Goal: Task Accomplishment & Management: Manage account settings

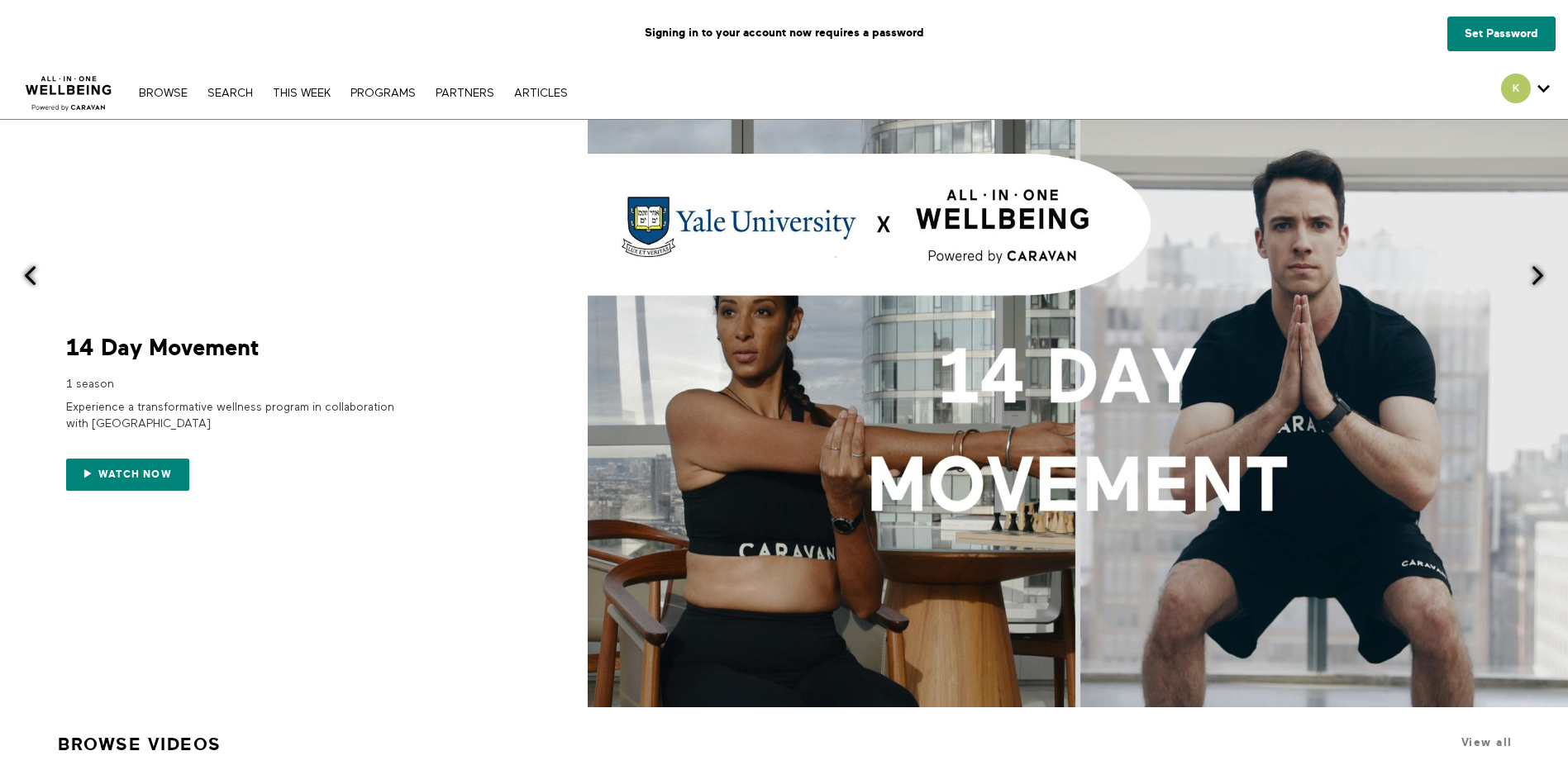
click at [1532, 92] on div "K" at bounding box center [1524, 88] width 49 height 30
click at [1542, 87] on icon "Secondary" at bounding box center [1543, 88] width 12 height 25
click at [1507, 30] on link "Set Password" at bounding box center [1501, 33] width 109 height 35
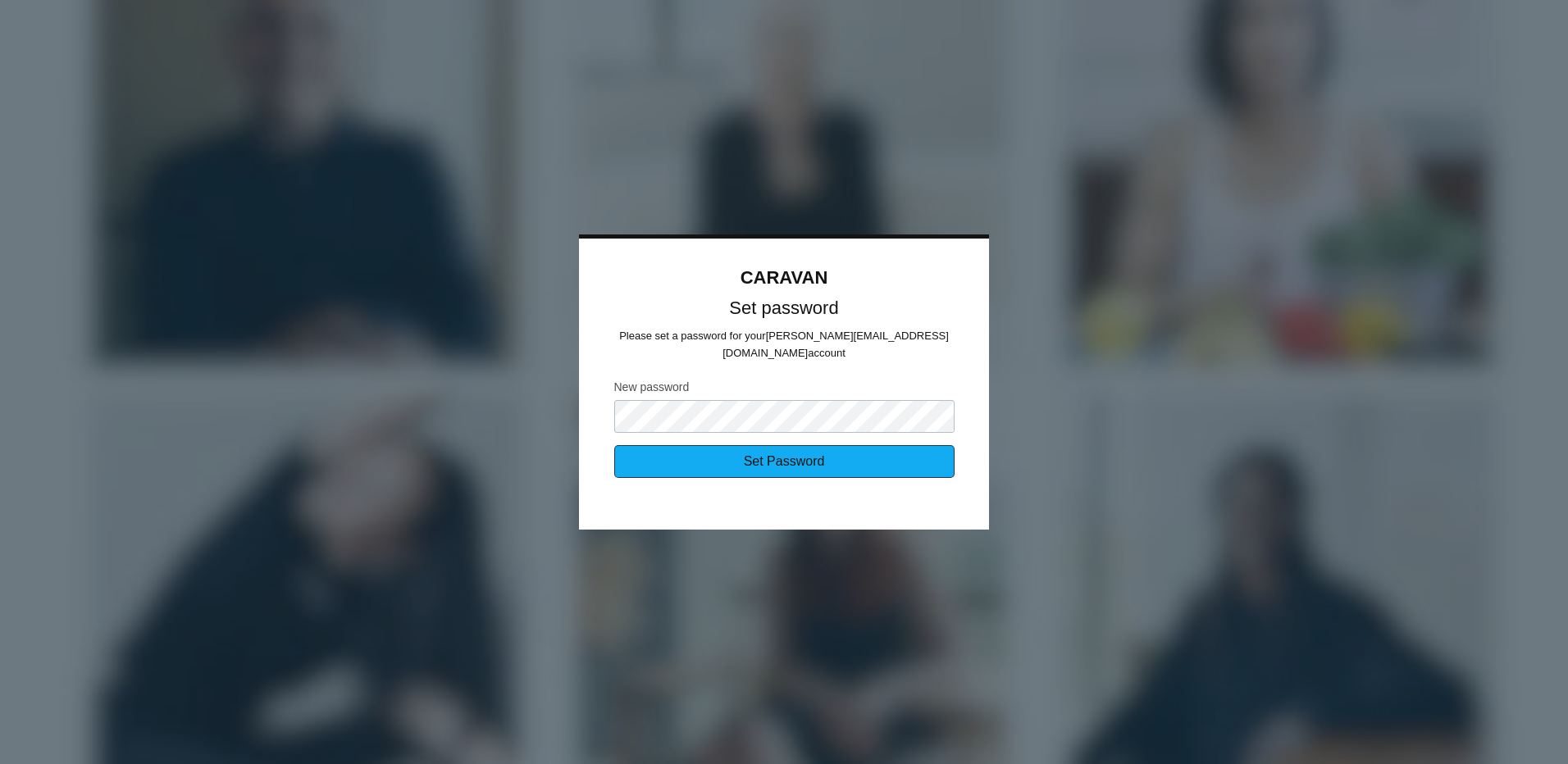
click at [891, 448] on input "Set Password" at bounding box center [784, 462] width 340 height 33
type input "Sending..."
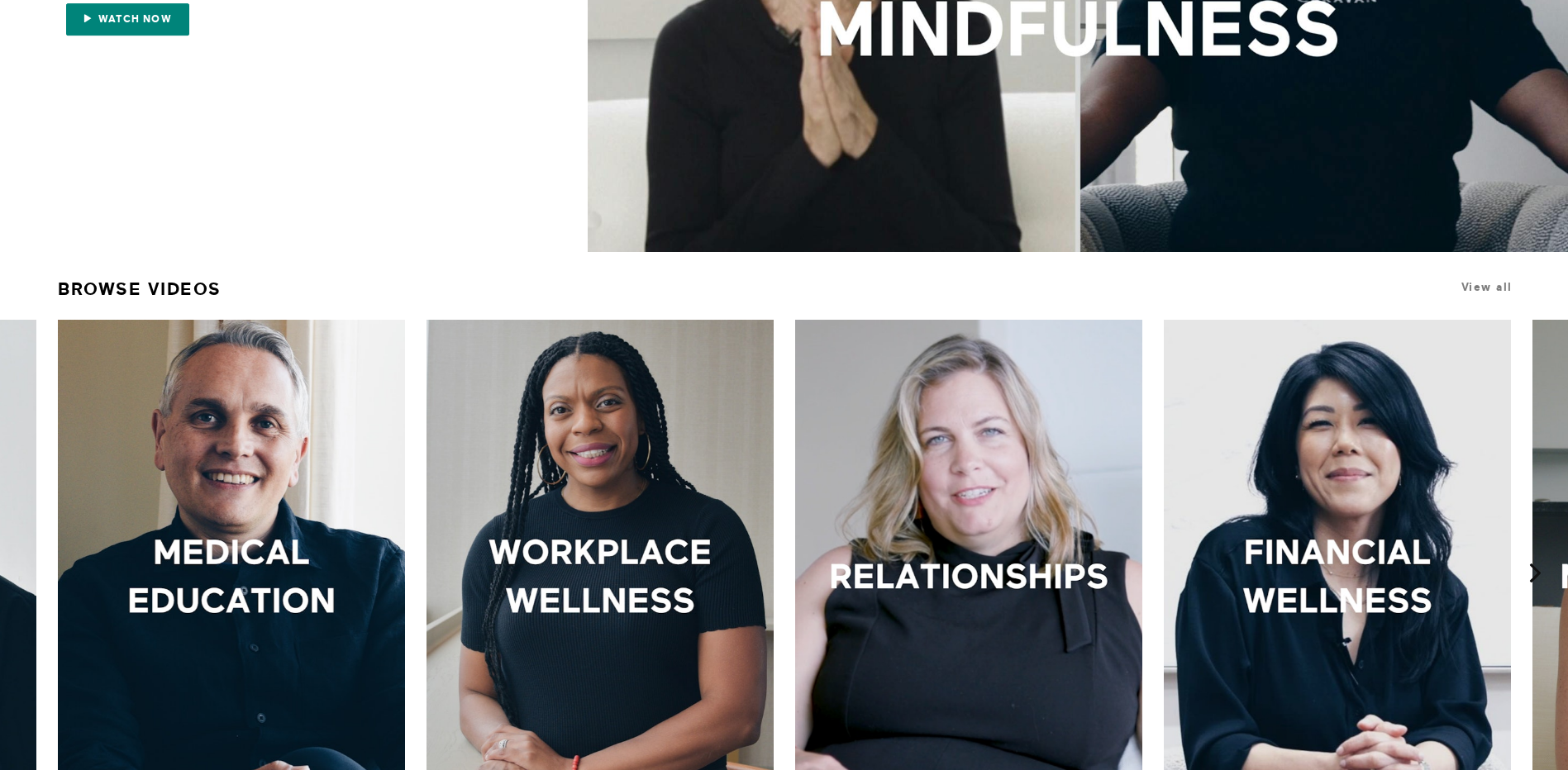
scroll to position [165, 0]
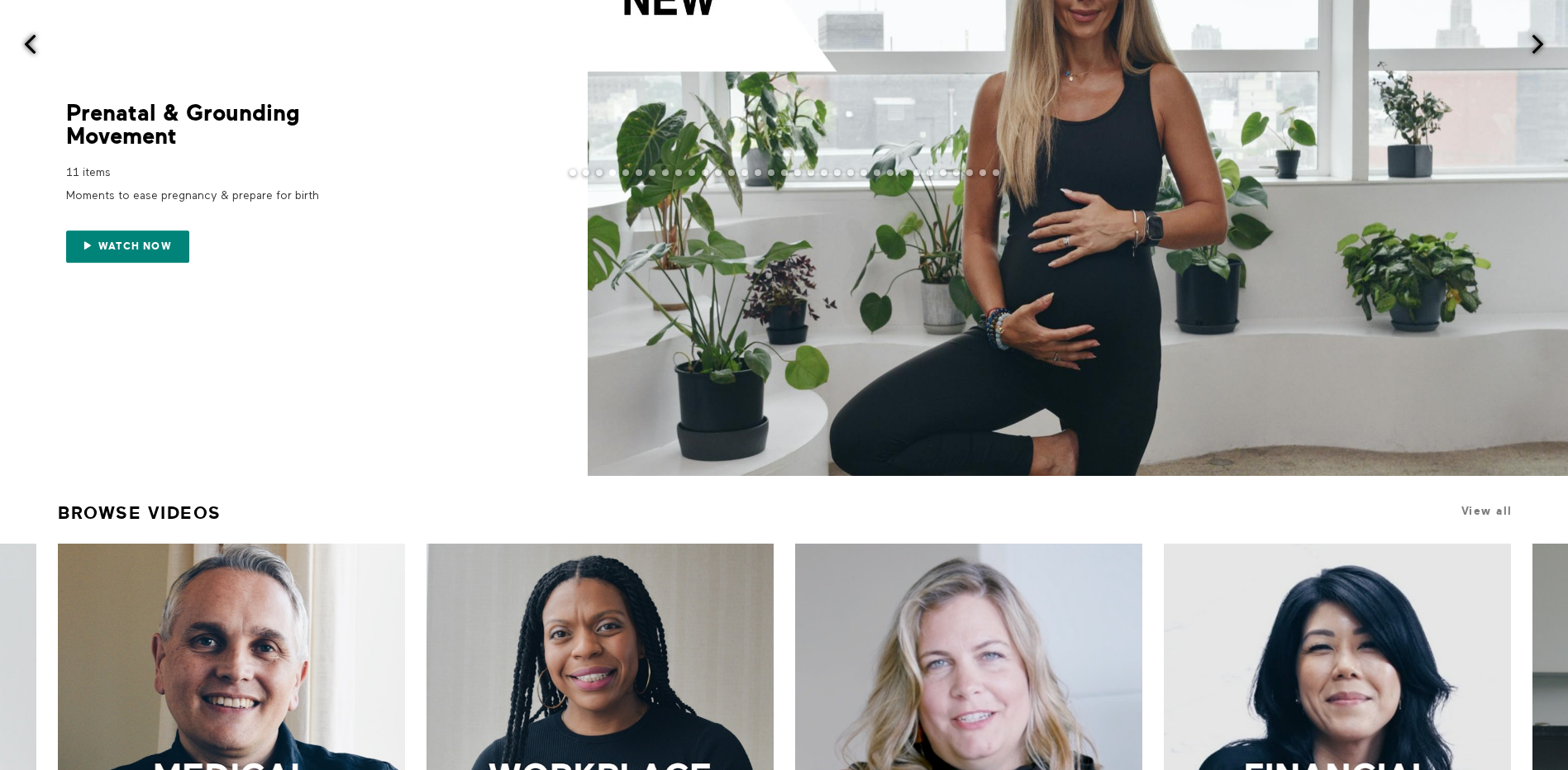
click at [1565, 146] on button at bounding box center [1547, 45] width 40 height 314
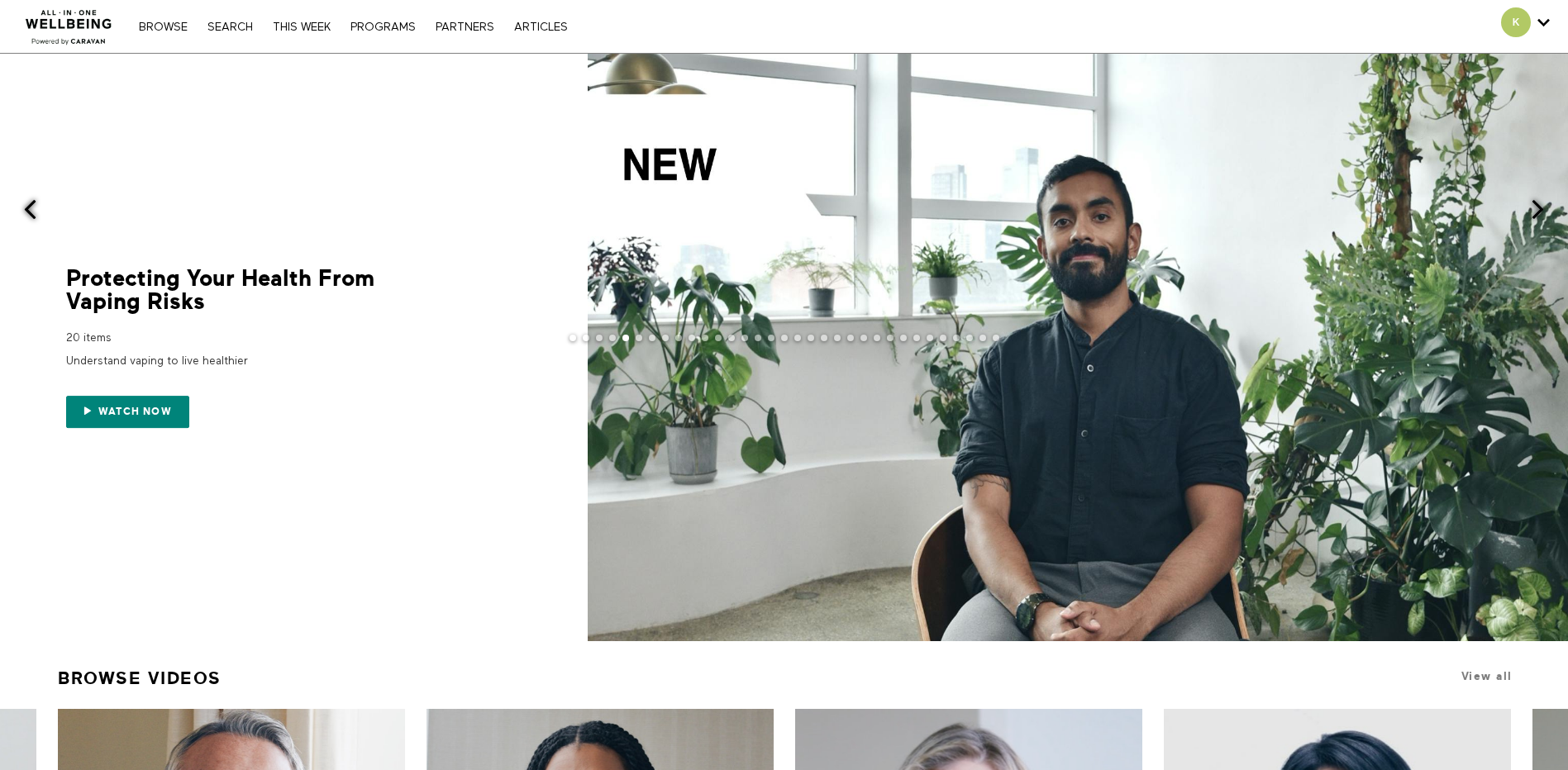
scroll to position [413, 0]
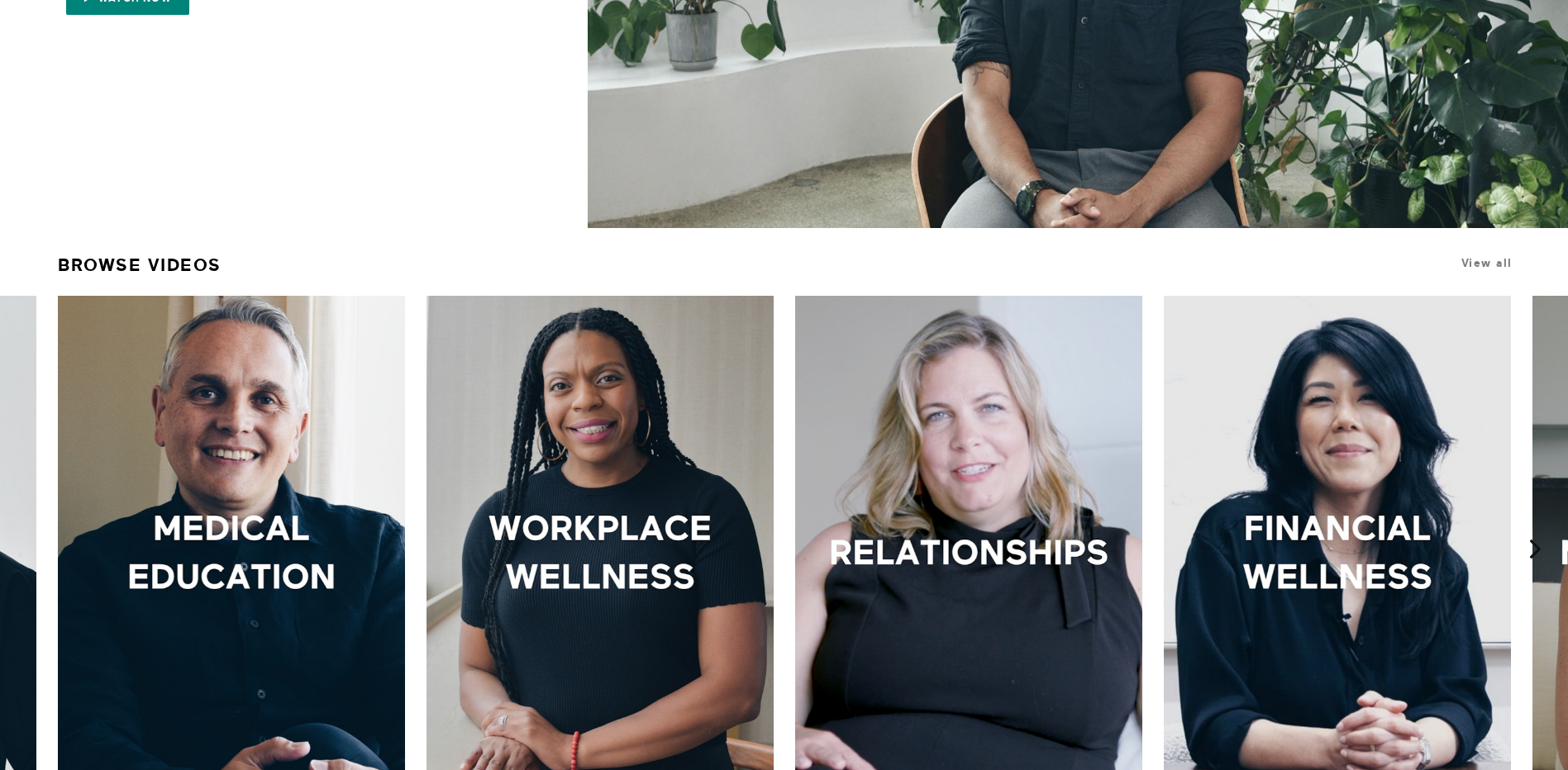
drag, startPoint x: 582, startPoint y: 194, endPoint x: 487, endPoint y: 186, distance: 95.3
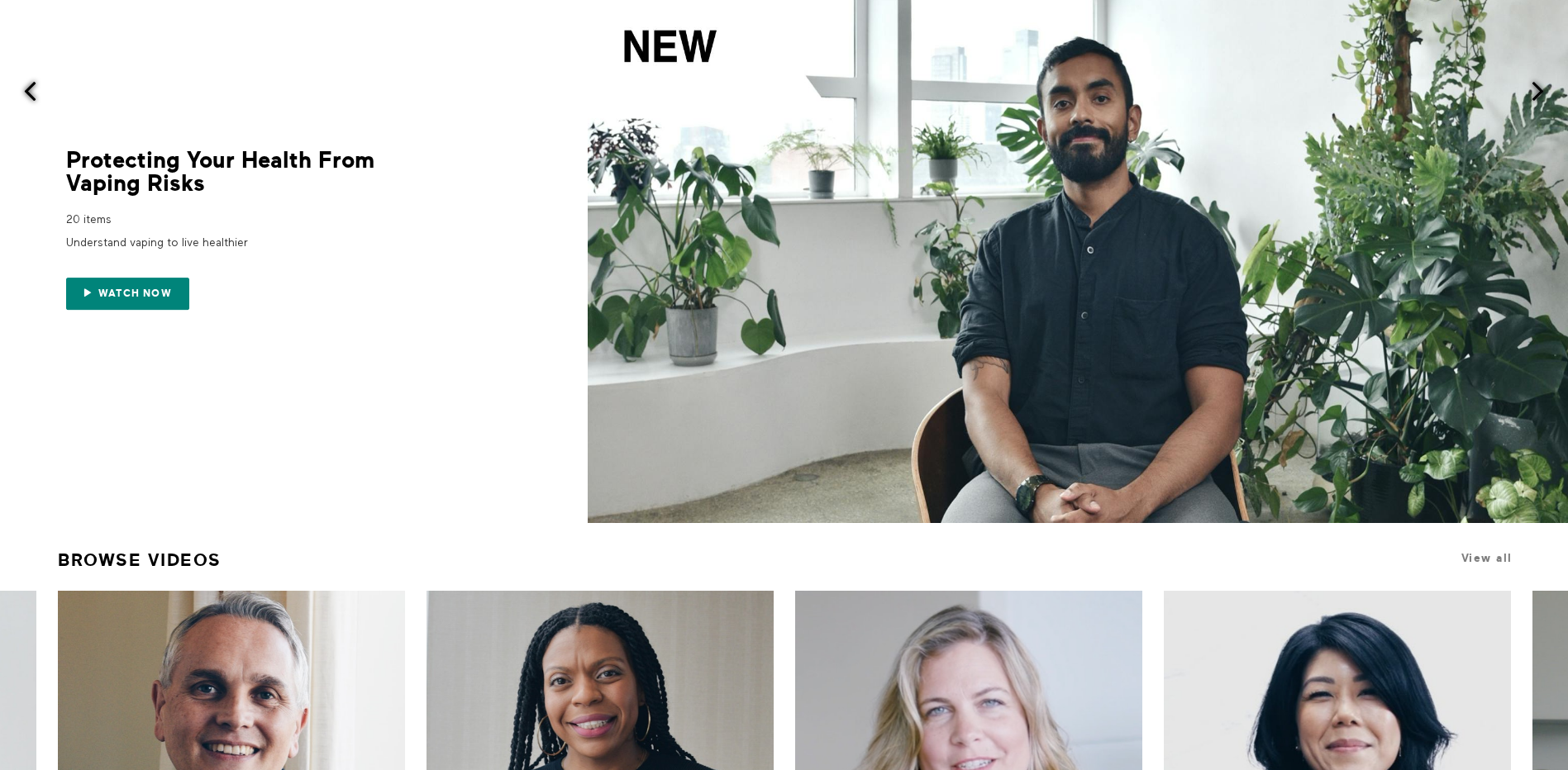
scroll to position [0, 0]
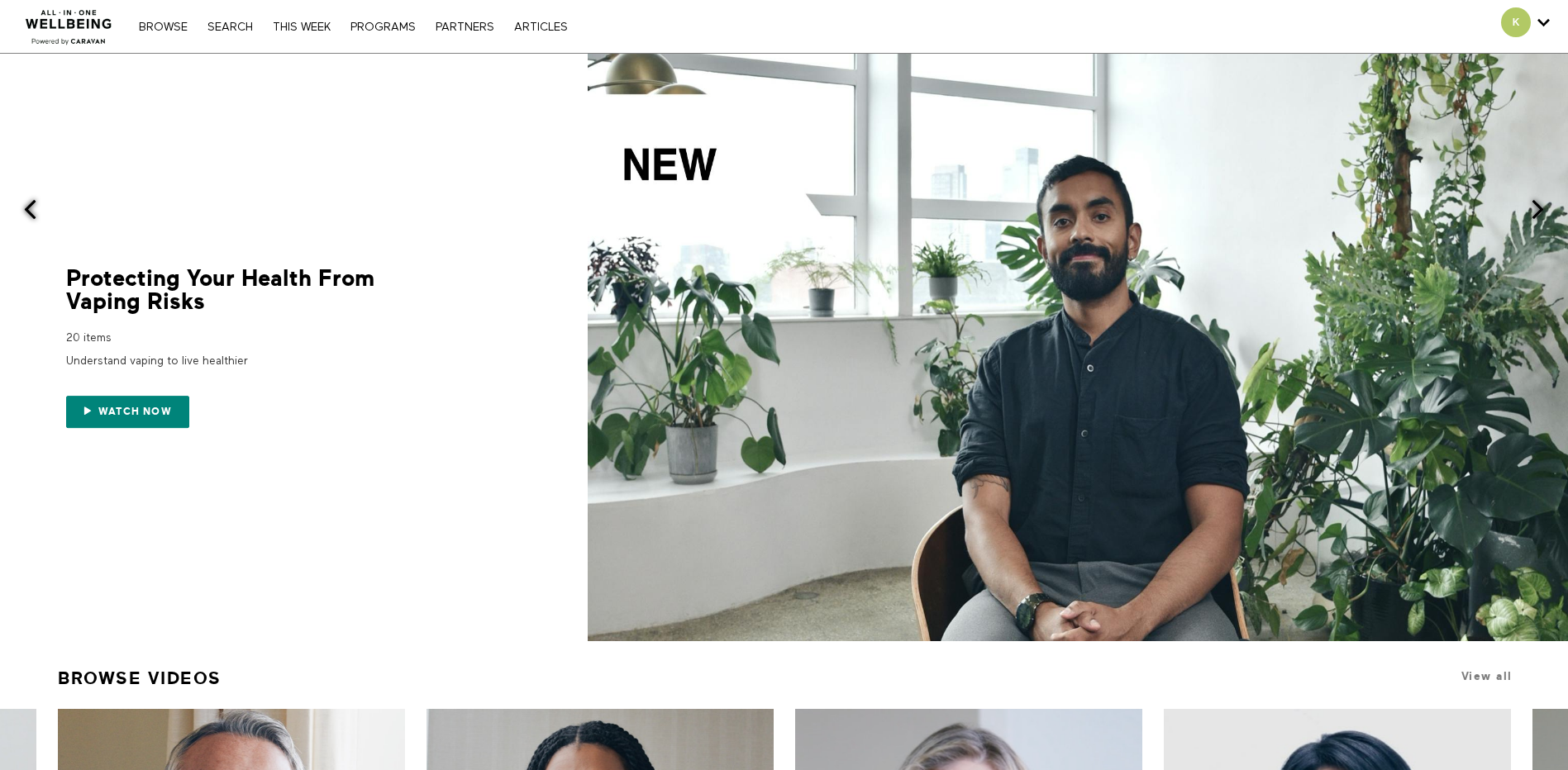
click at [724, 24] on div "Browse Search THIS WEEK PROGRAMS PARTNERS ARTICLES Account settings Manage Subs…" at bounding box center [539, 27] width 1078 height 53
click at [521, 27] on link "ARTICLES" at bounding box center [541, 27] width 70 height 12
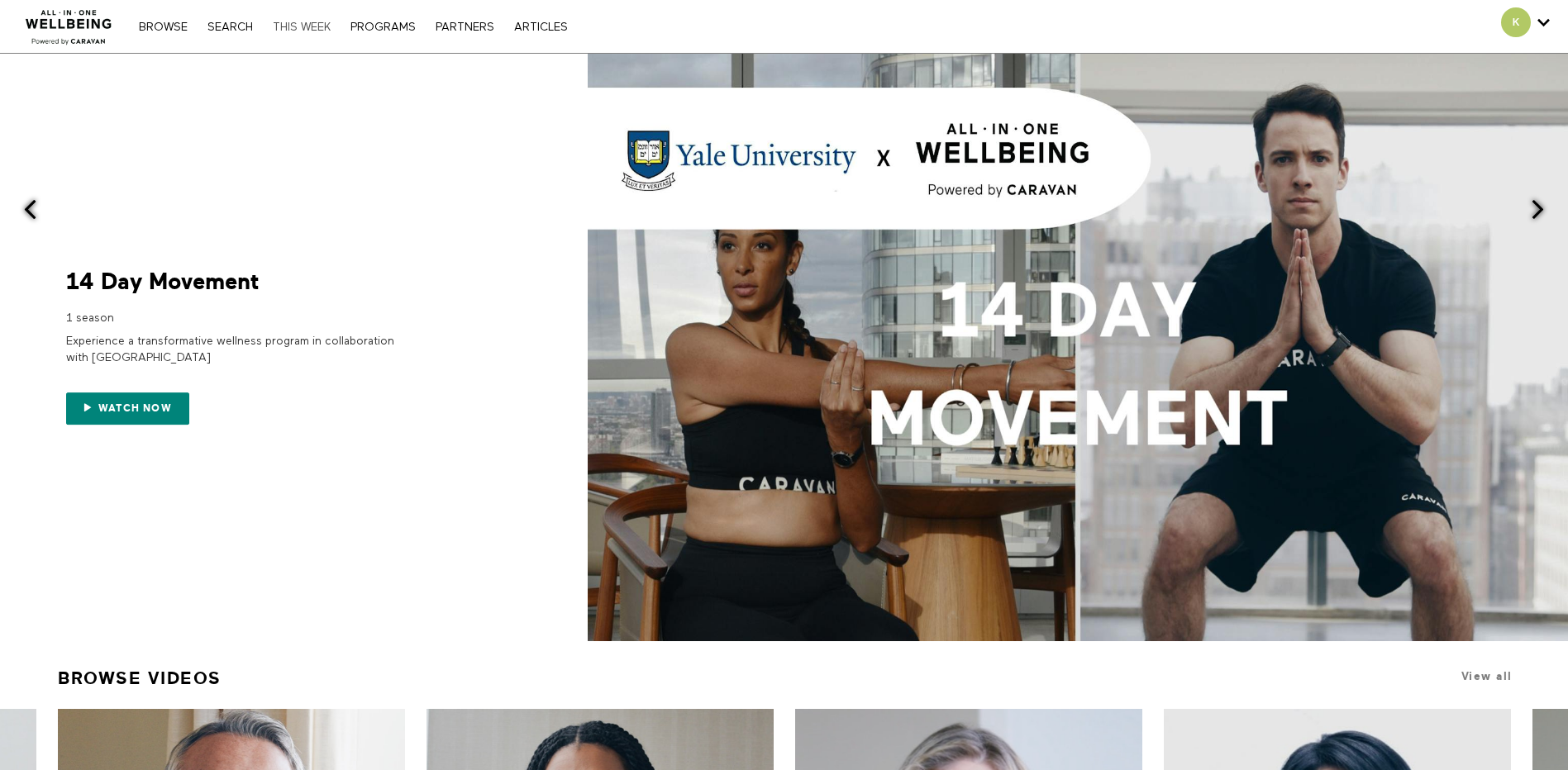
click at [311, 23] on link "THIS WEEK" at bounding box center [301, 27] width 74 height 12
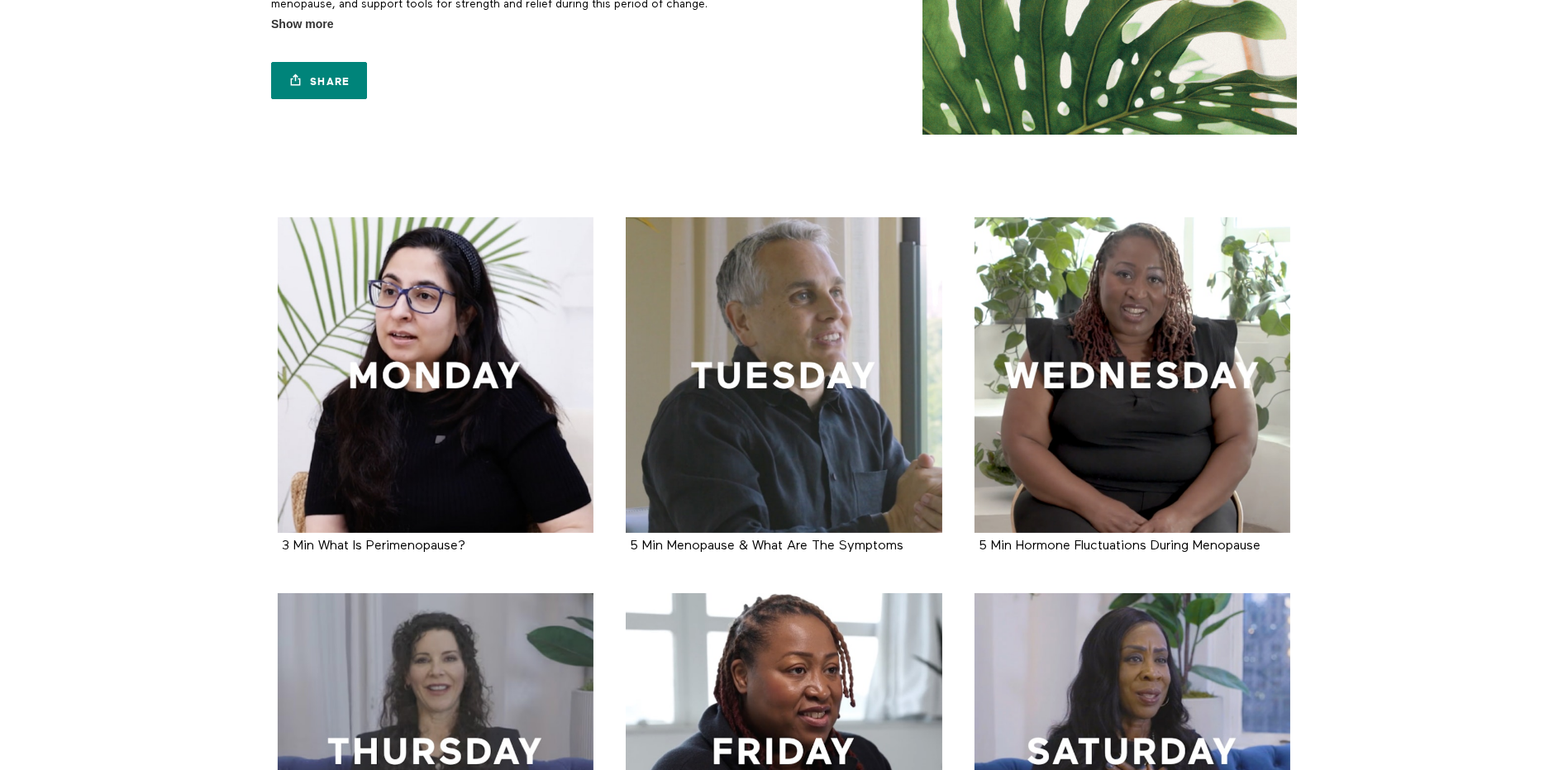
scroll to position [165, 0]
